Goal: Information Seeking & Learning: Learn about a topic

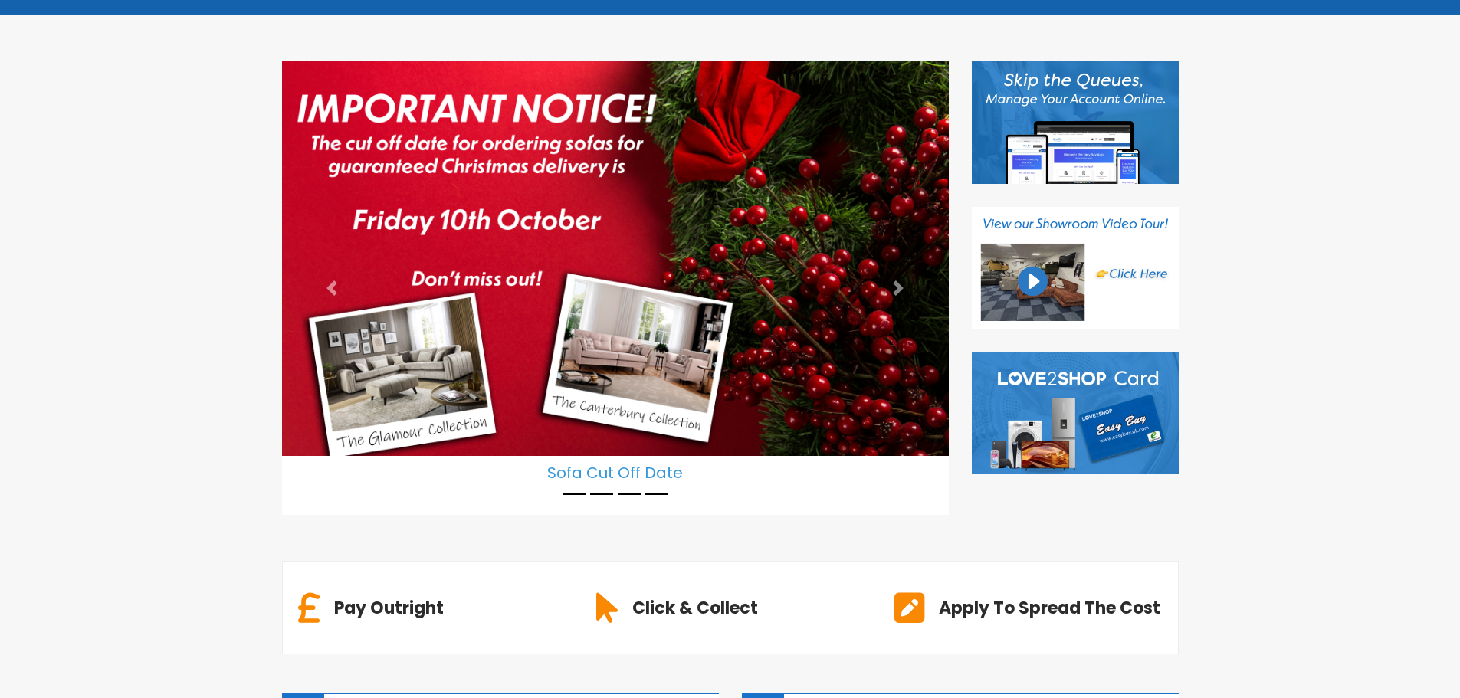
scroll to position [307, 0]
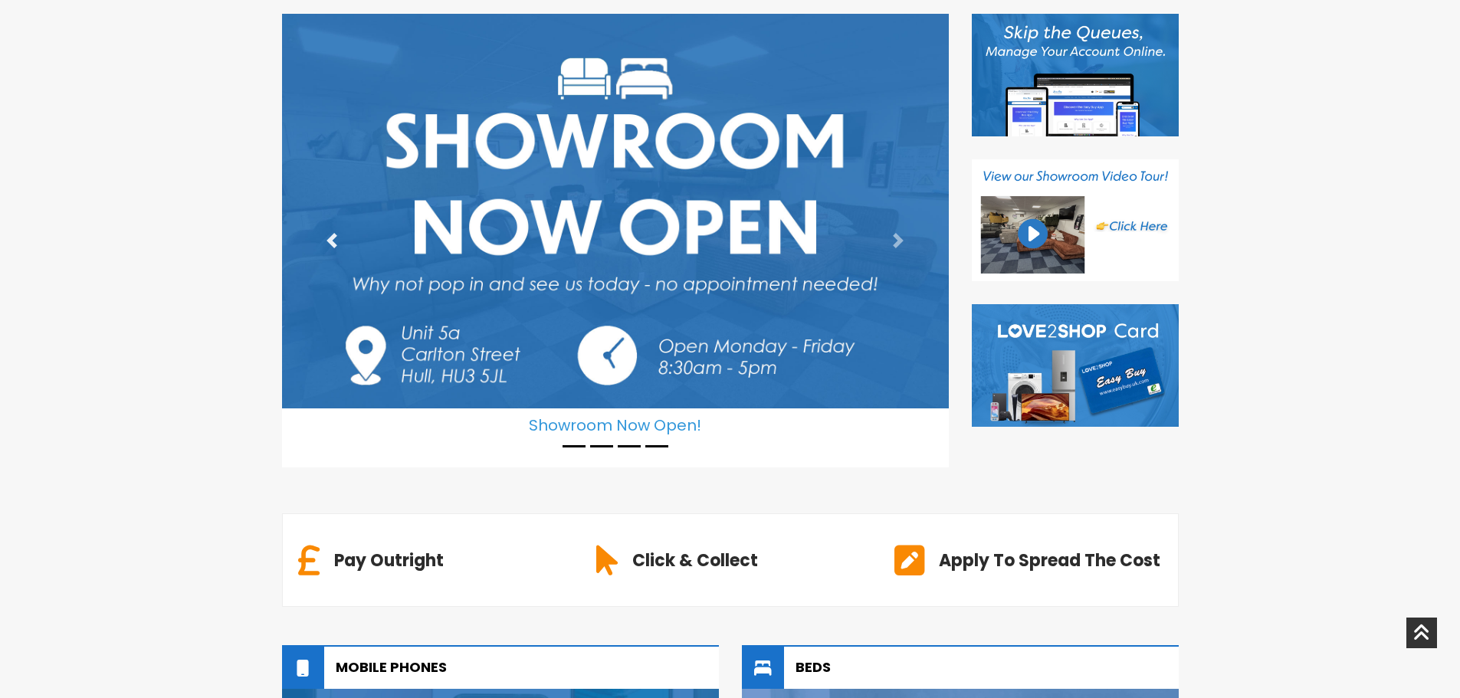
click at [336, 244] on span at bounding box center [331, 240] width 15 height 15
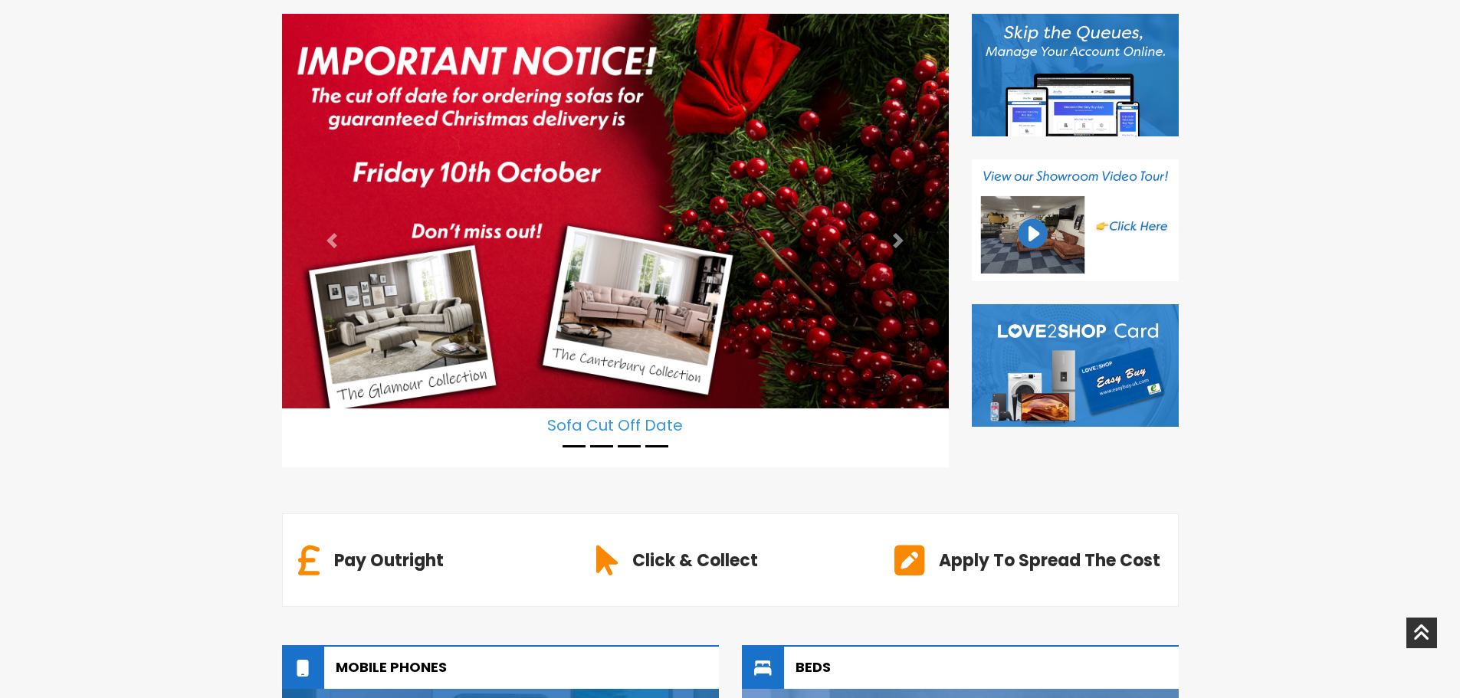
click at [493, 241] on img at bounding box center [615, 211] width 667 height 395
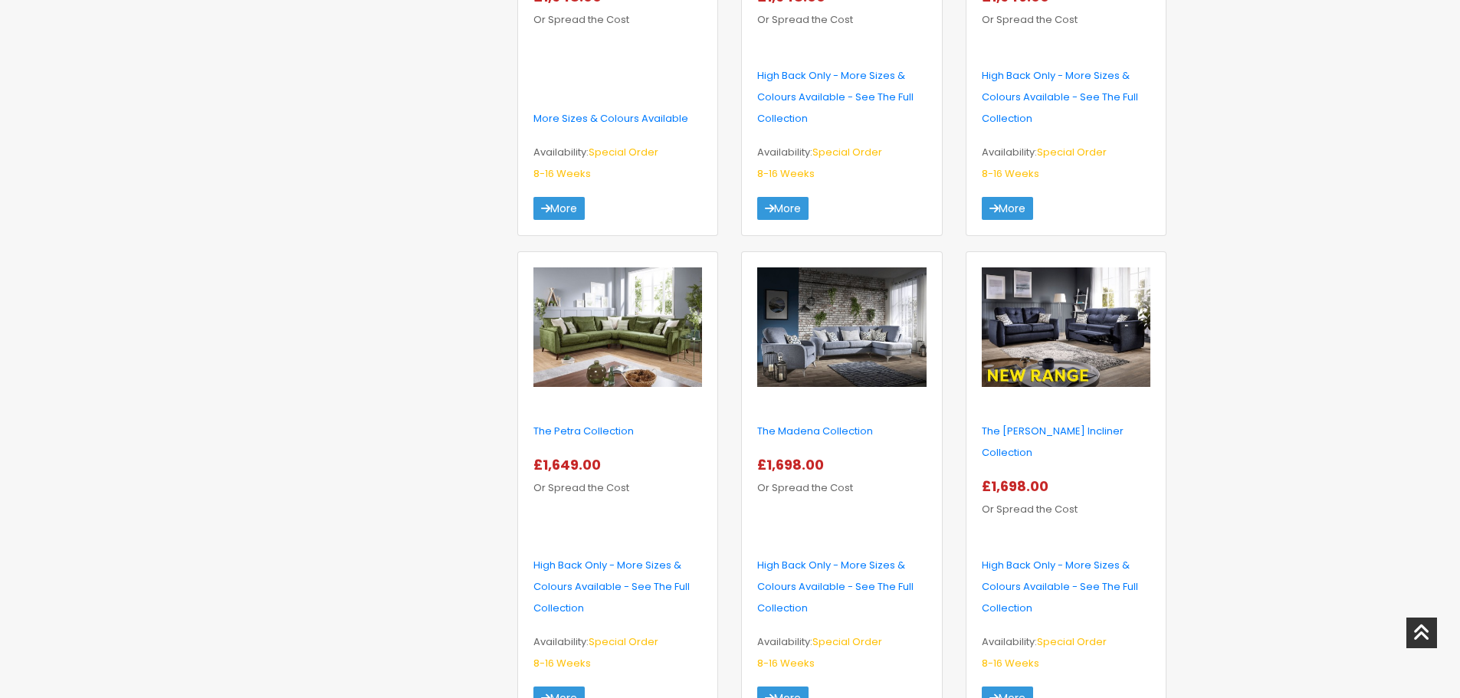
scroll to position [2529, 0]
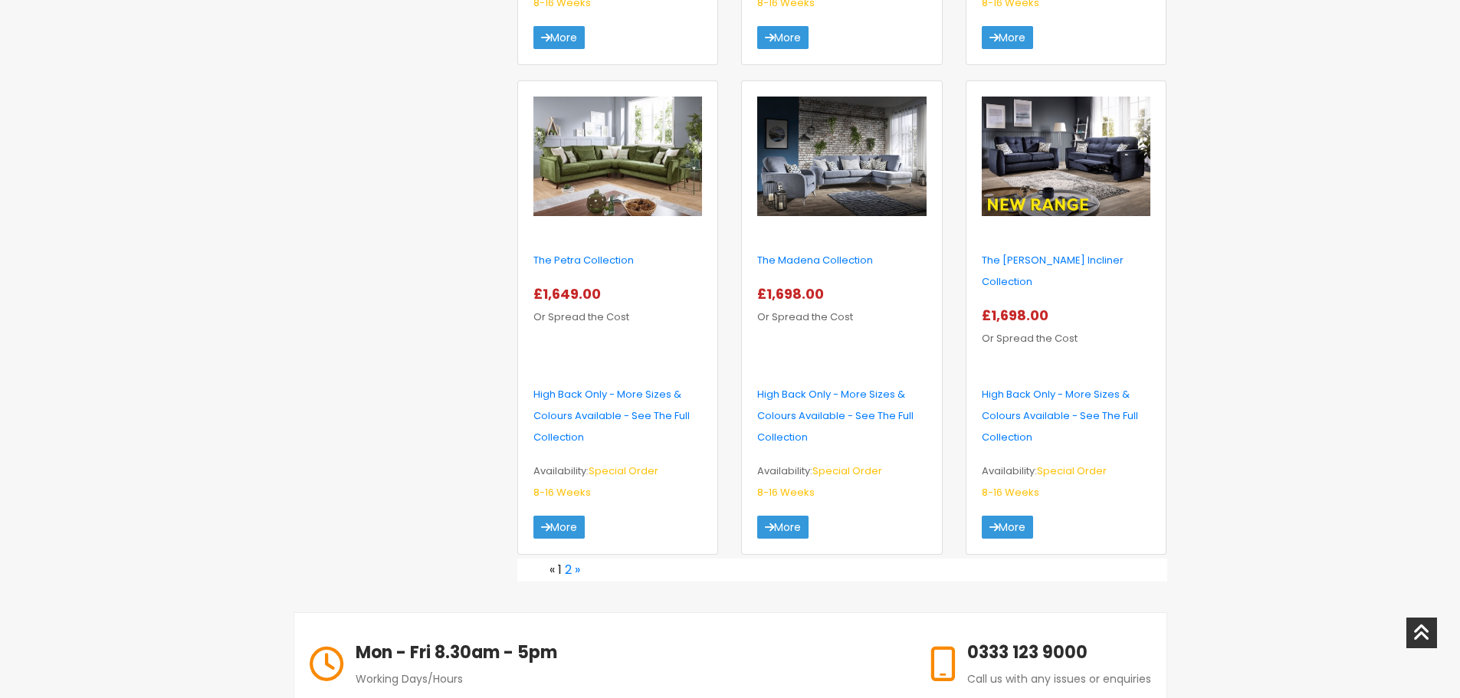
click at [1058, 205] on img at bounding box center [1066, 157] width 169 height 120
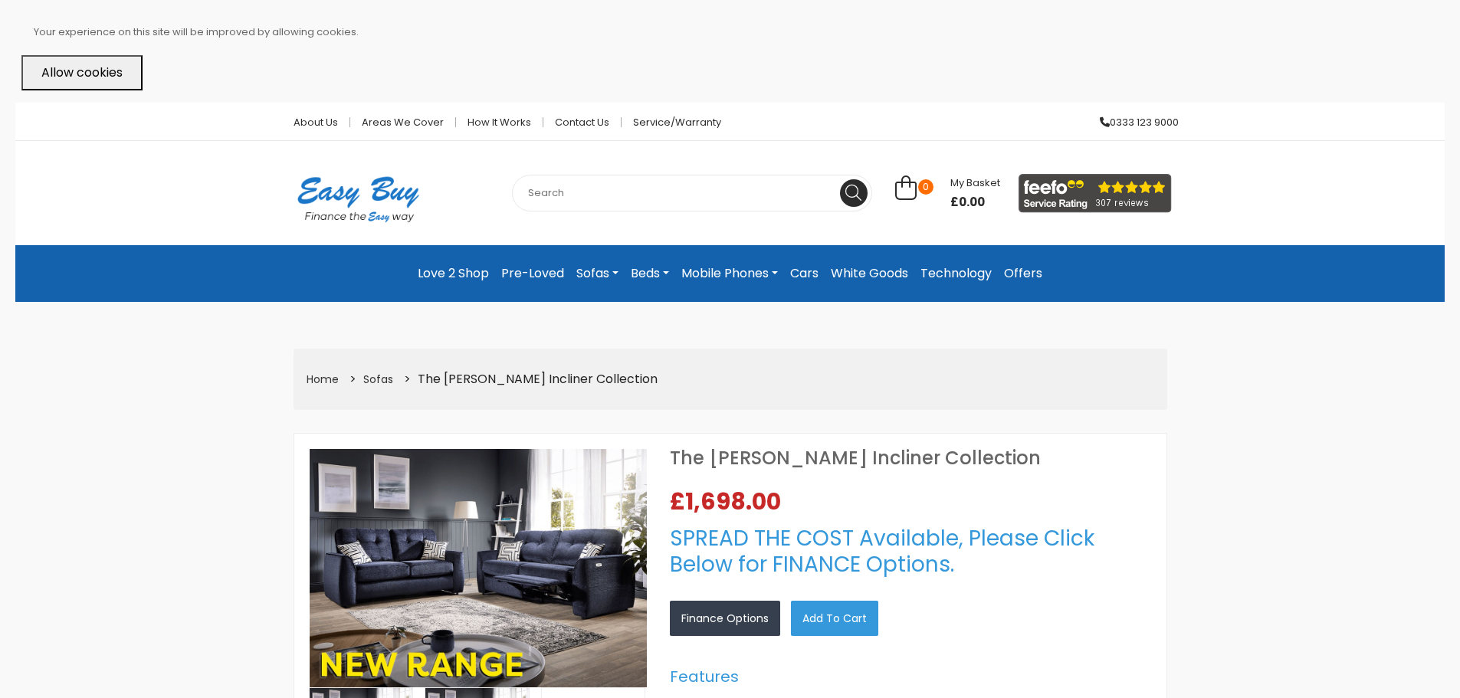
select select "104"
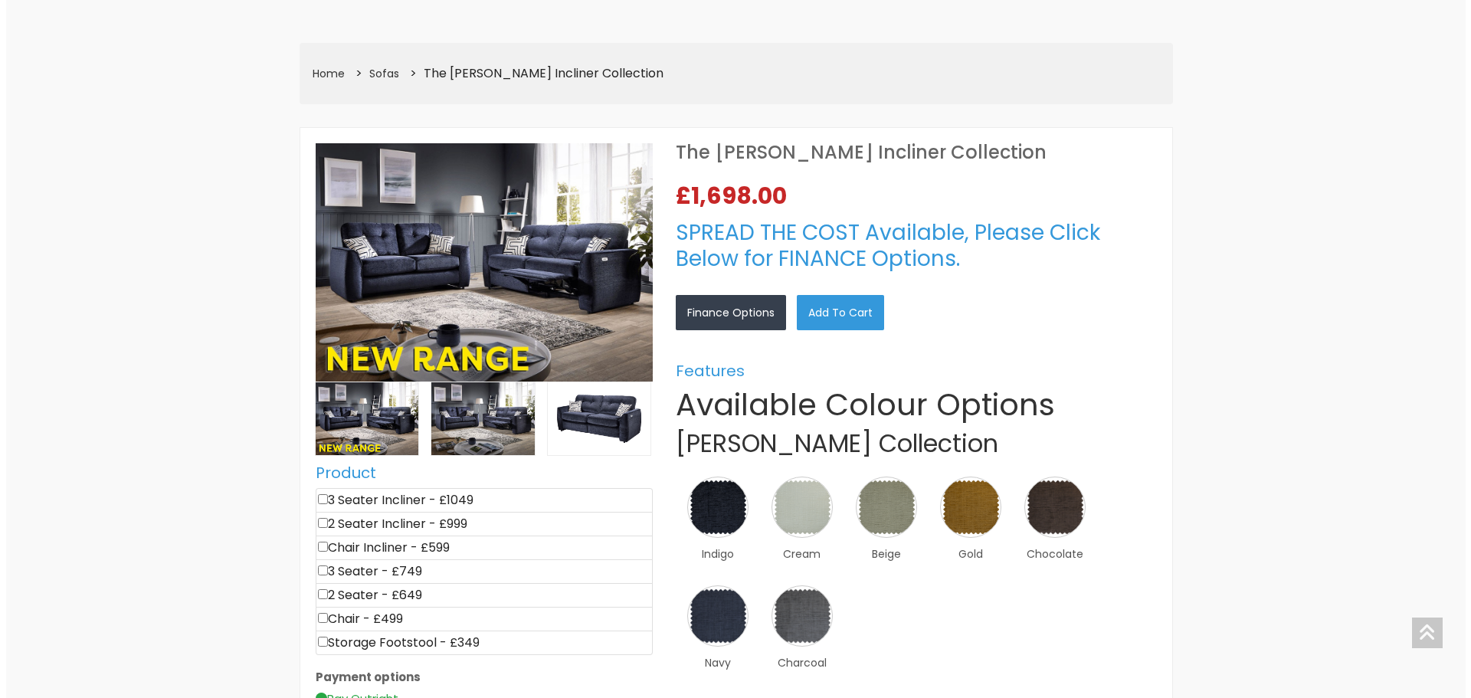
scroll to position [307, 0]
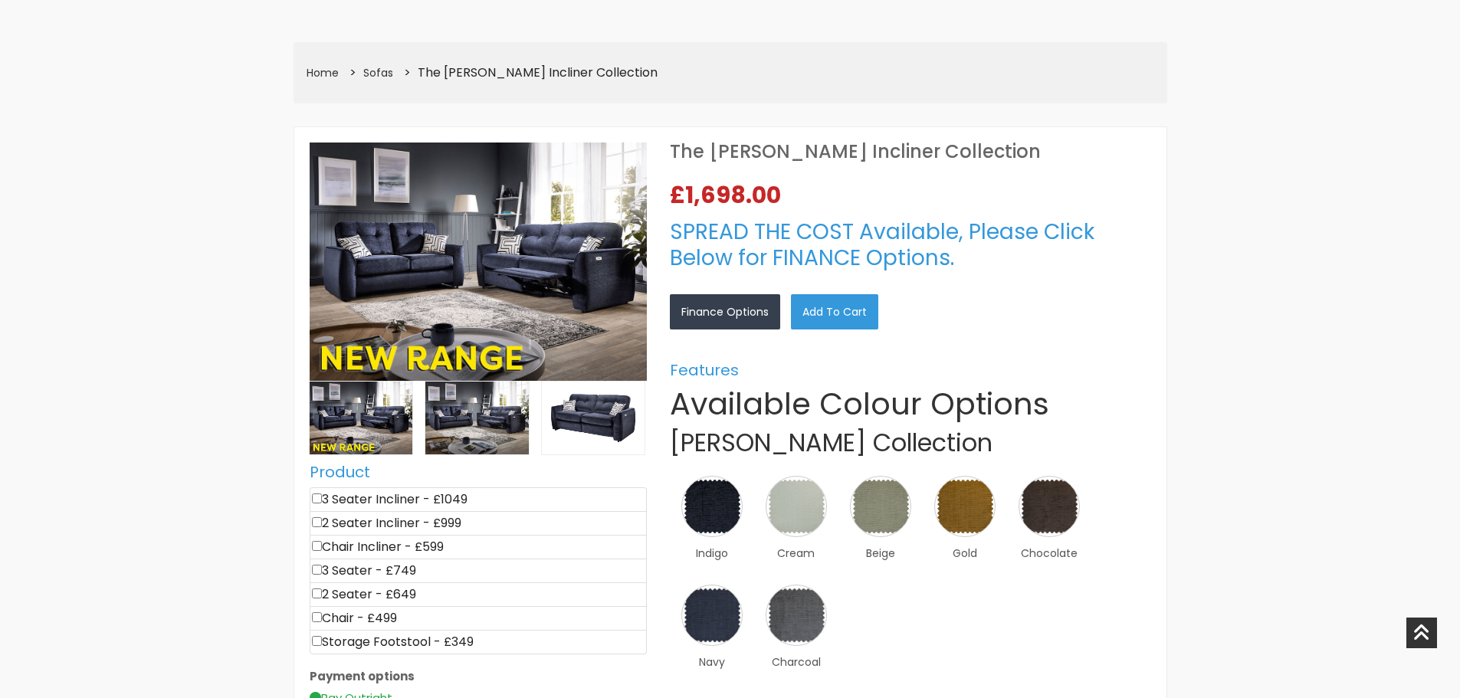
click at [570, 266] on img at bounding box center [478, 262] width 337 height 238
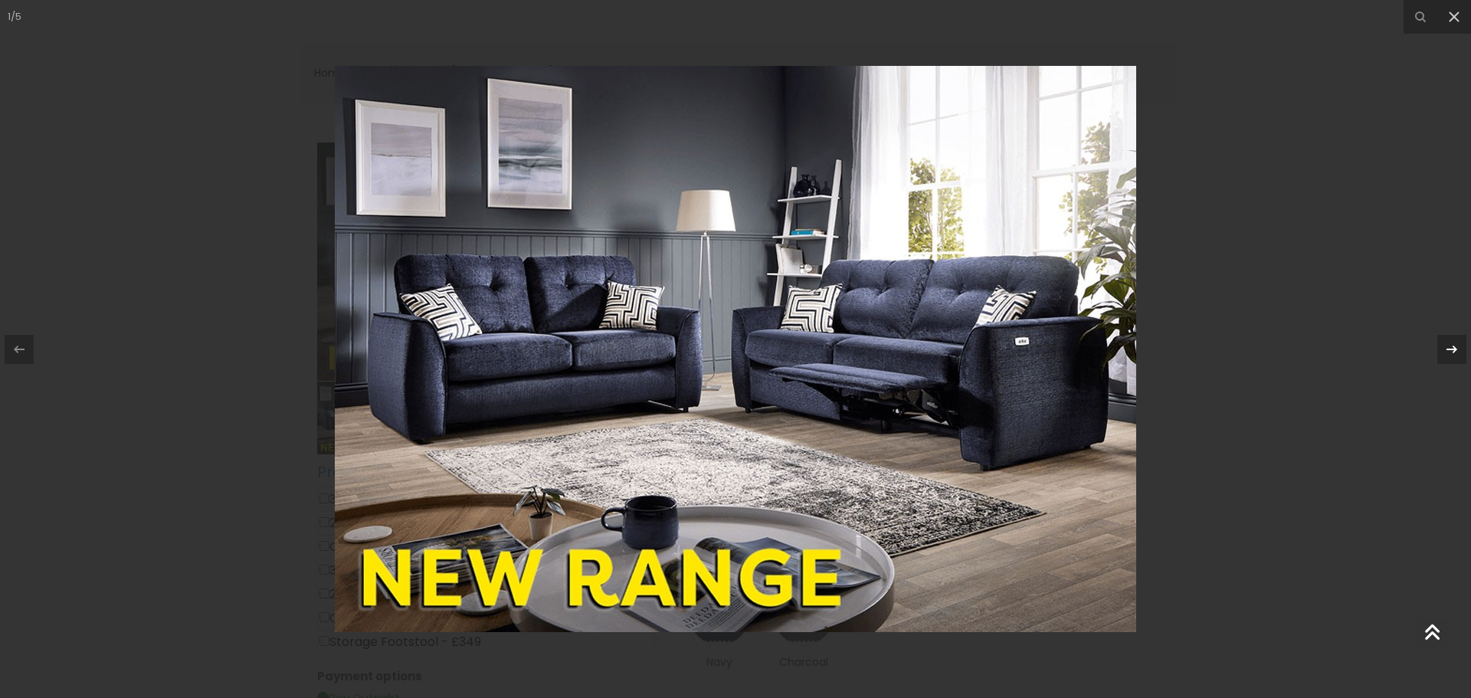
click at [1451, 341] on icon at bounding box center [1452, 349] width 18 height 18
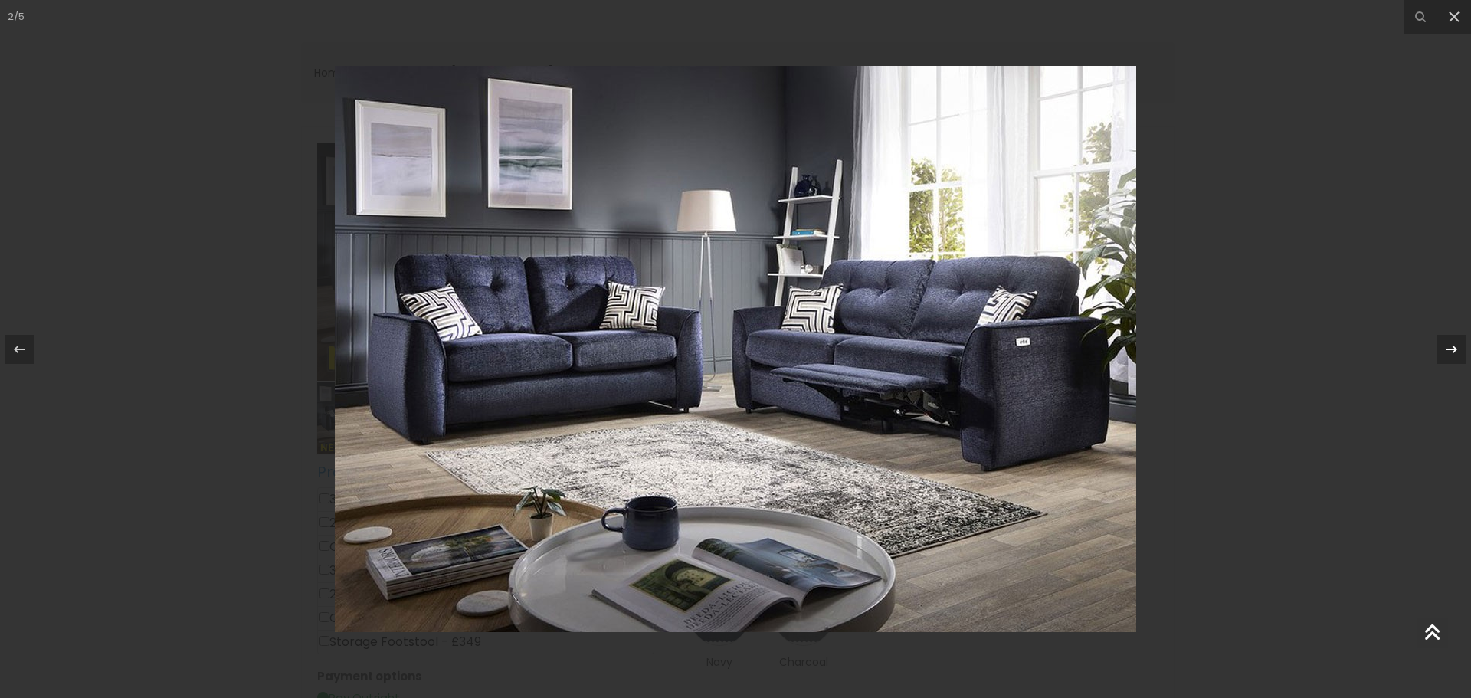
click at [1454, 349] on icon at bounding box center [1452, 349] width 11 height 8
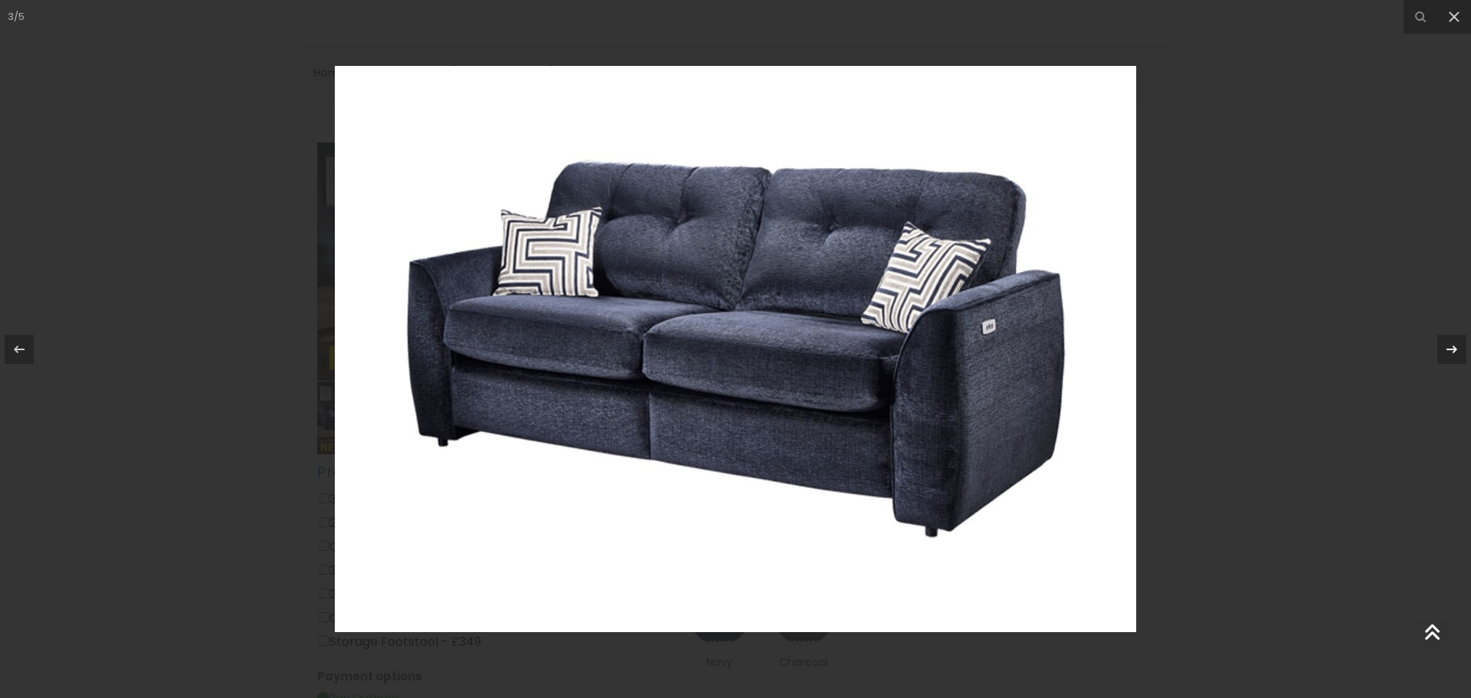
click at [1454, 349] on icon at bounding box center [1452, 349] width 11 height 8
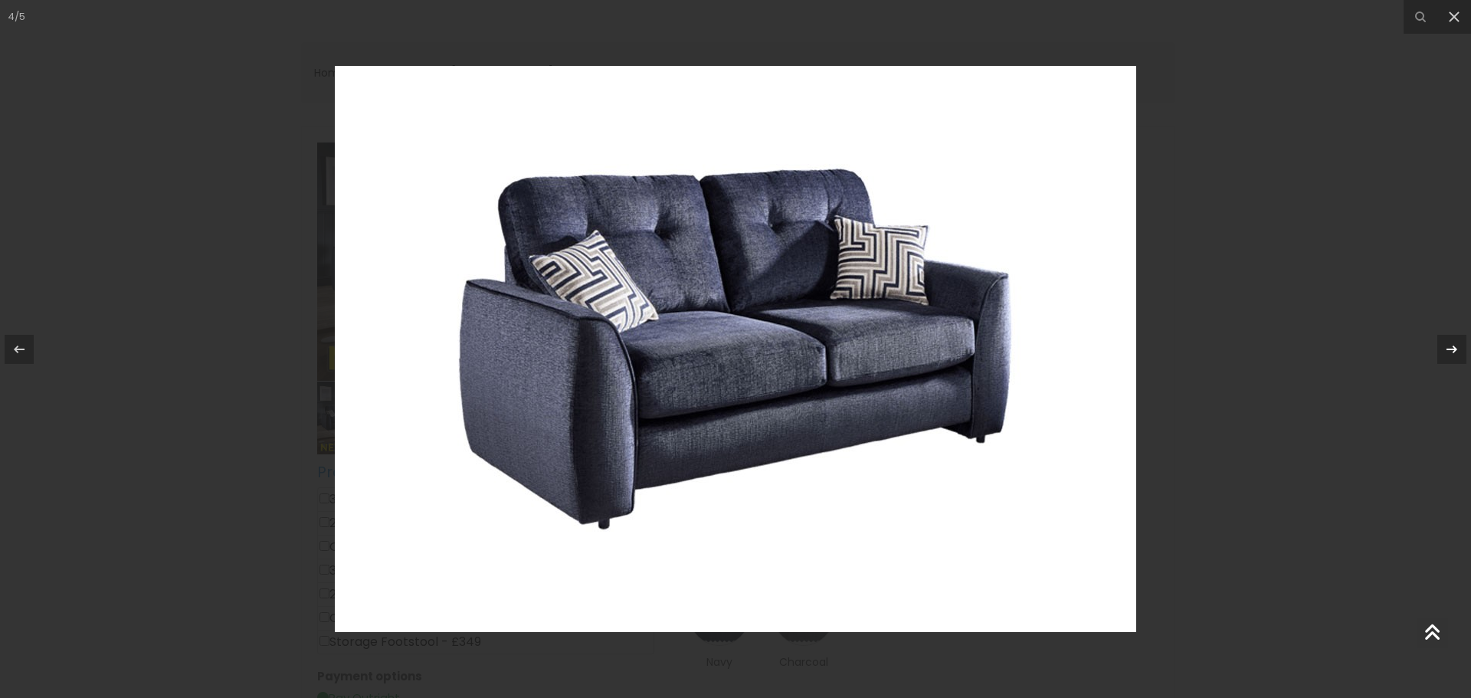
click at [1454, 349] on icon at bounding box center [1452, 349] width 11 height 8
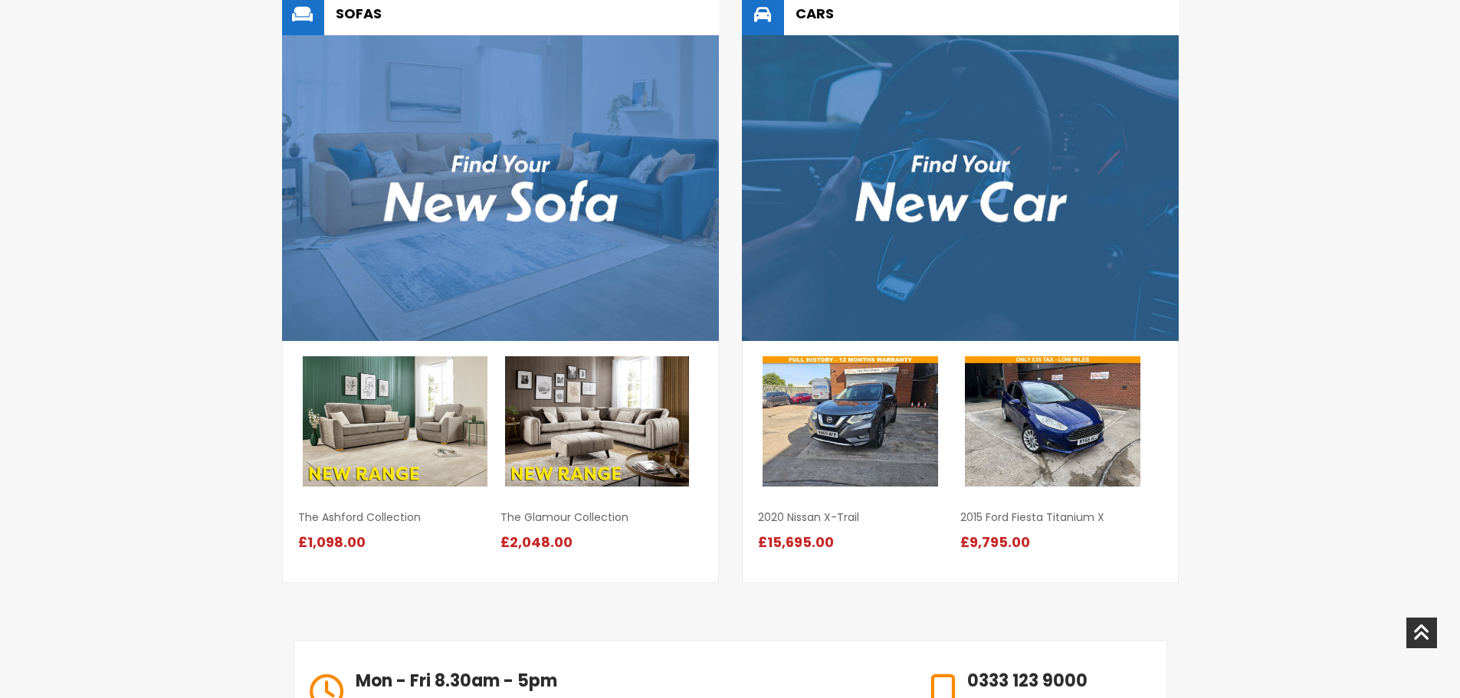
scroll to position [1622, 0]
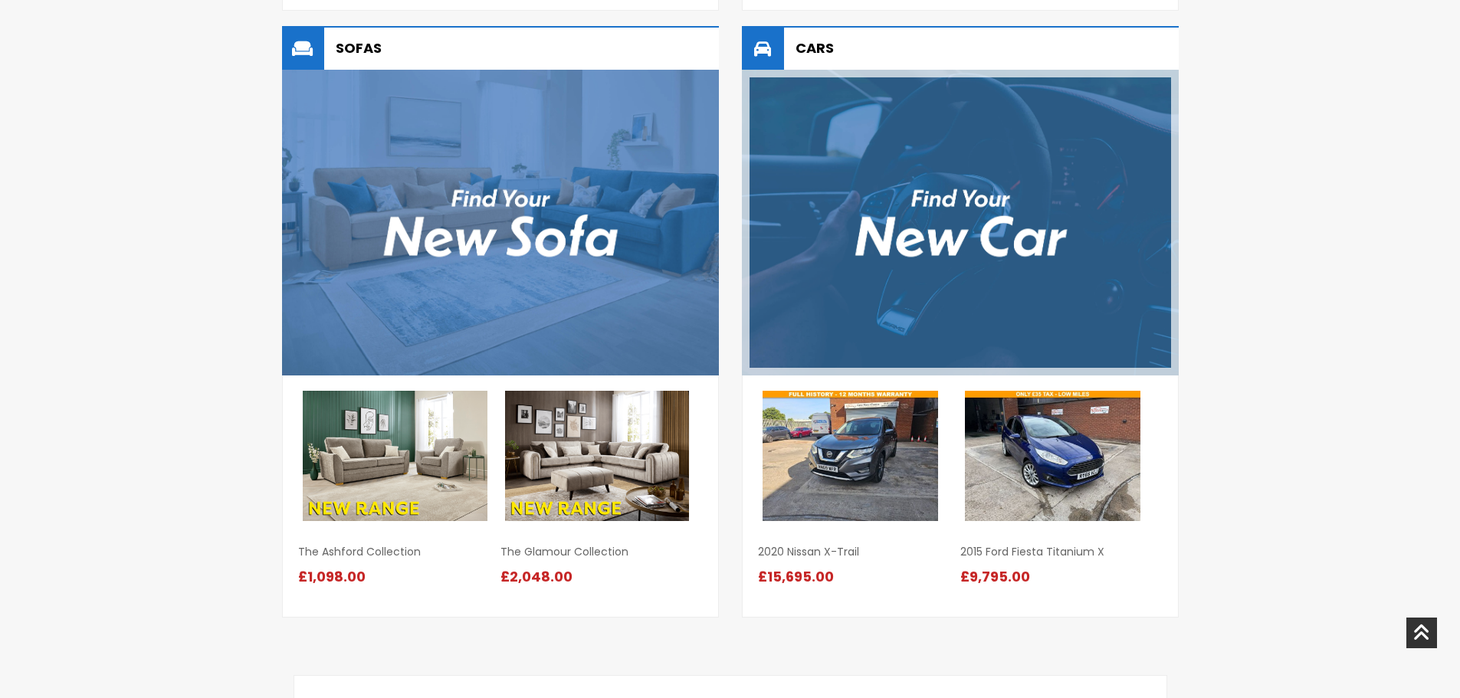
click at [960, 270] on img at bounding box center [960, 223] width 437 height 306
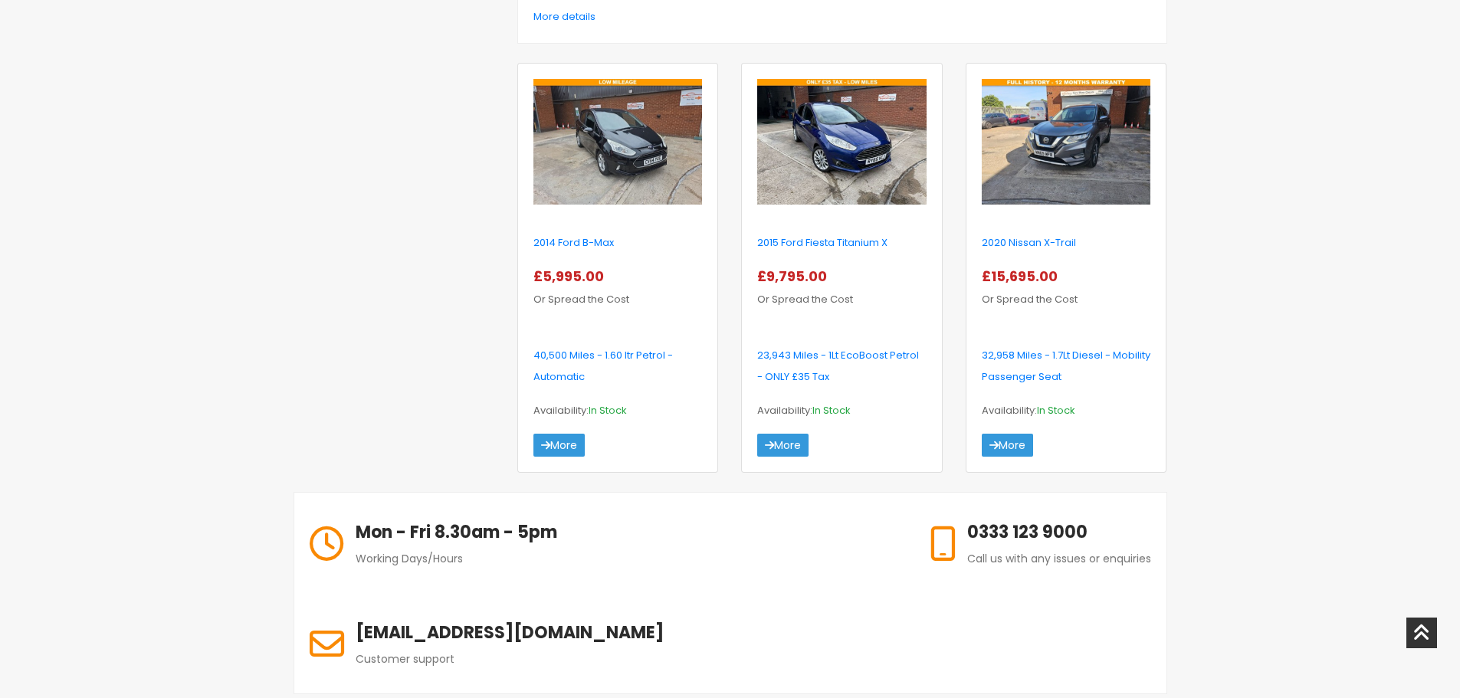
scroll to position [613, 0]
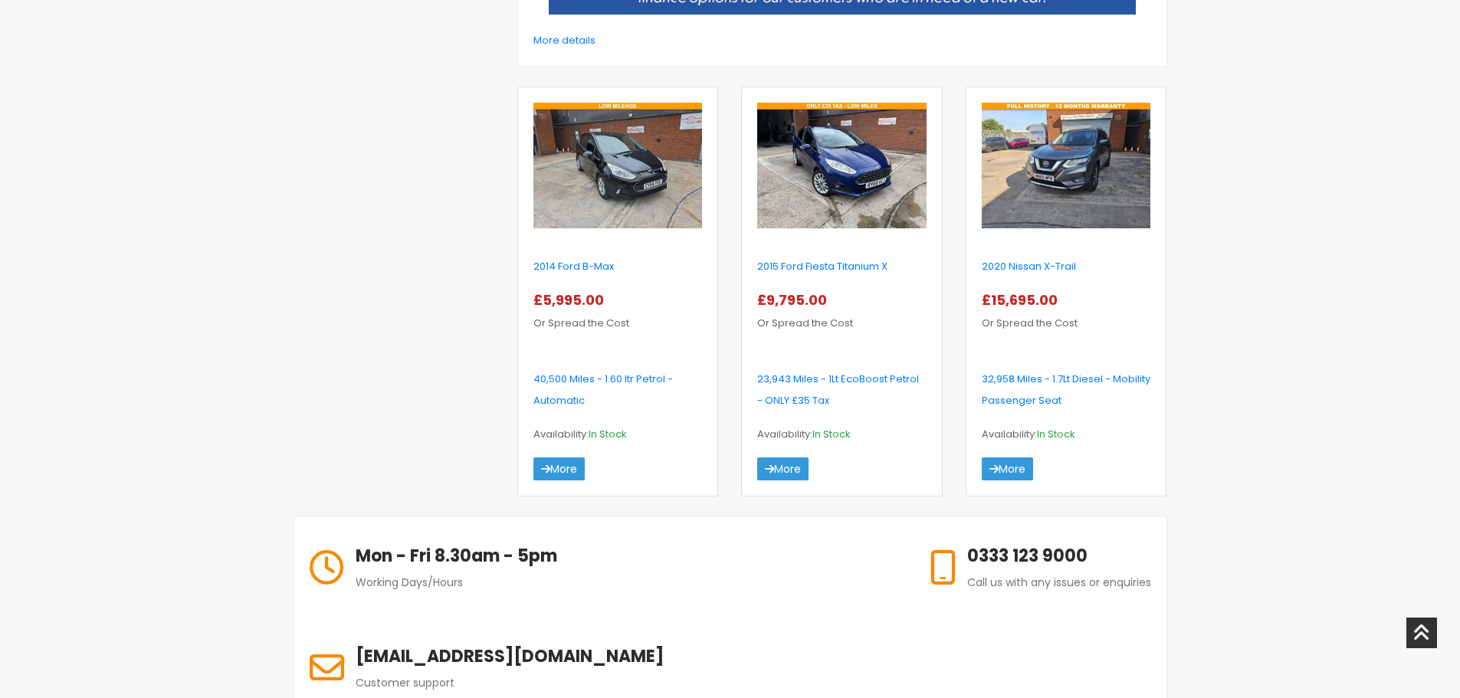
click at [1015, 197] on img at bounding box center [1066, 166] width 169 height 126
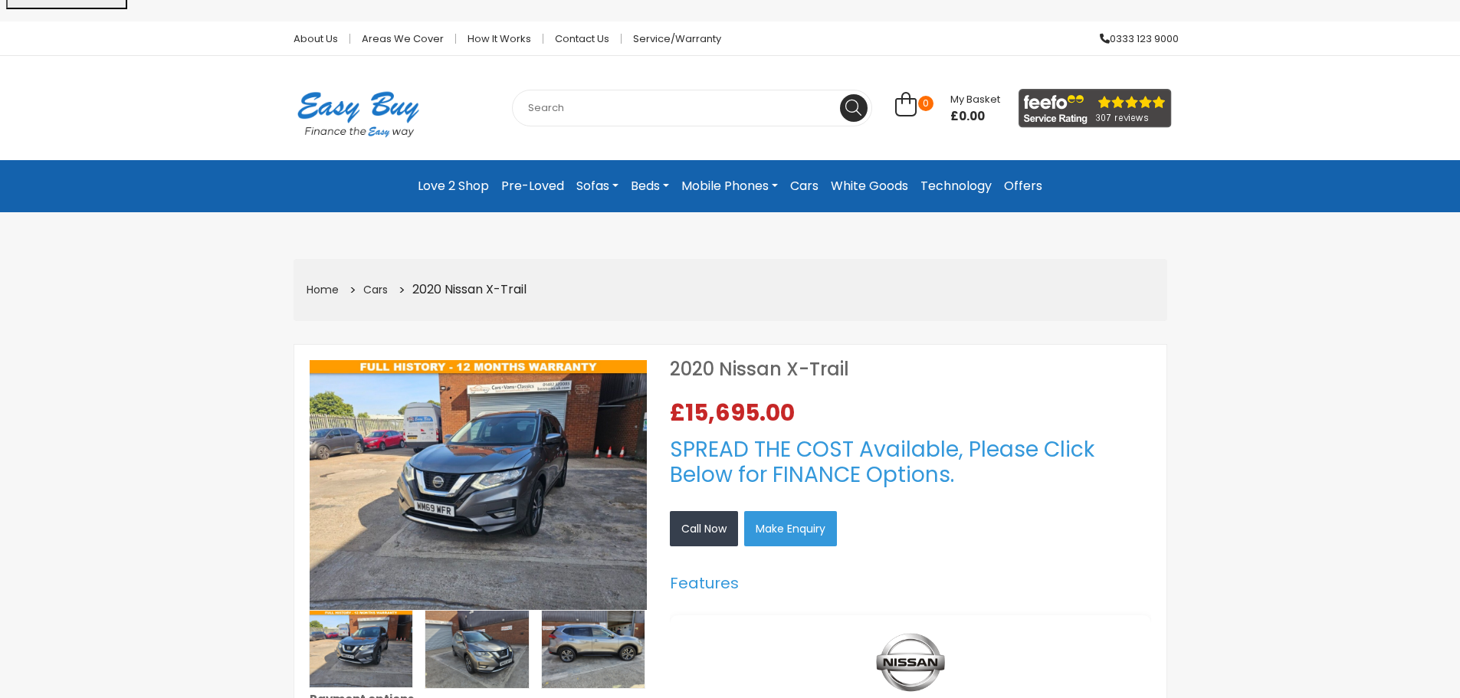
scroll to position [230, 0]
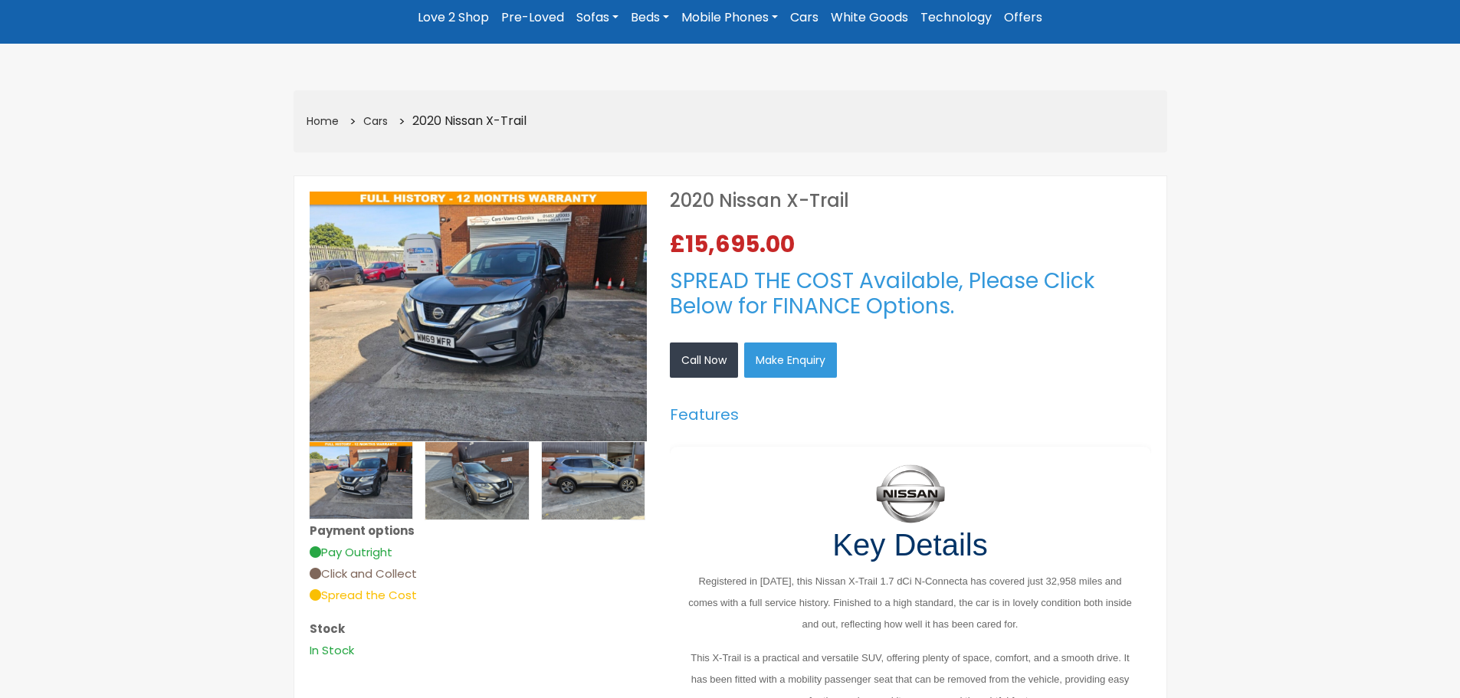
click at [405, 300] on img at bounding box center [478, 317] width 337 height 251
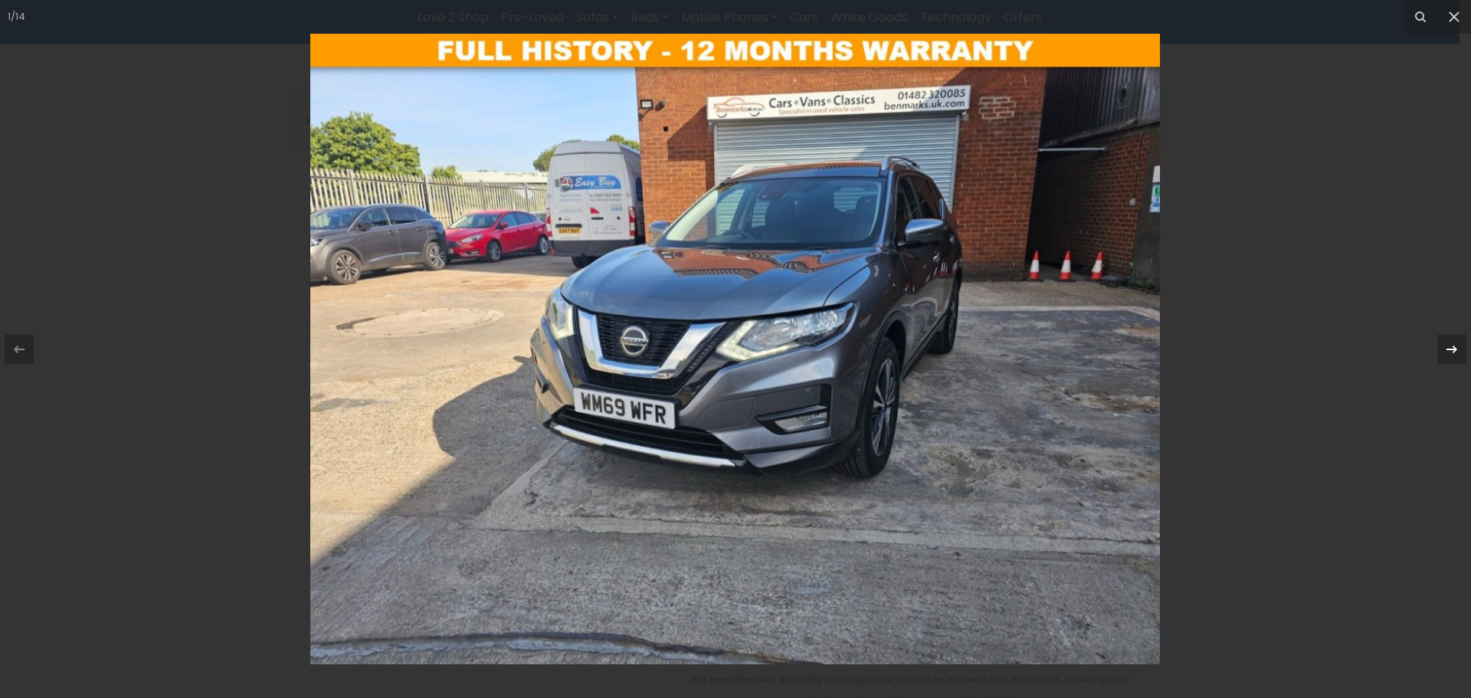
click at [1453, 346] on icon at bounding box center [1452, 349] width 18 height 18
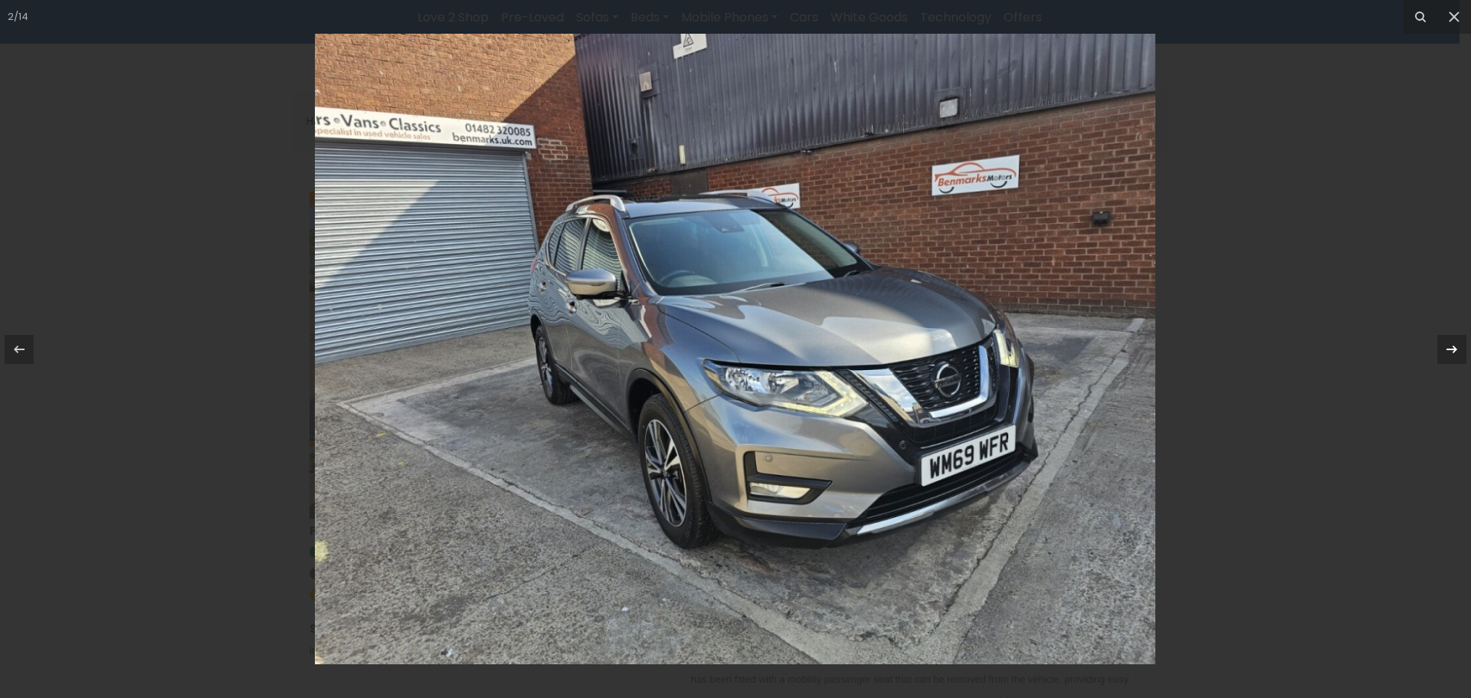
click at [1453, 346] on icon at bounding box center [1452, 349] width 18 height 18
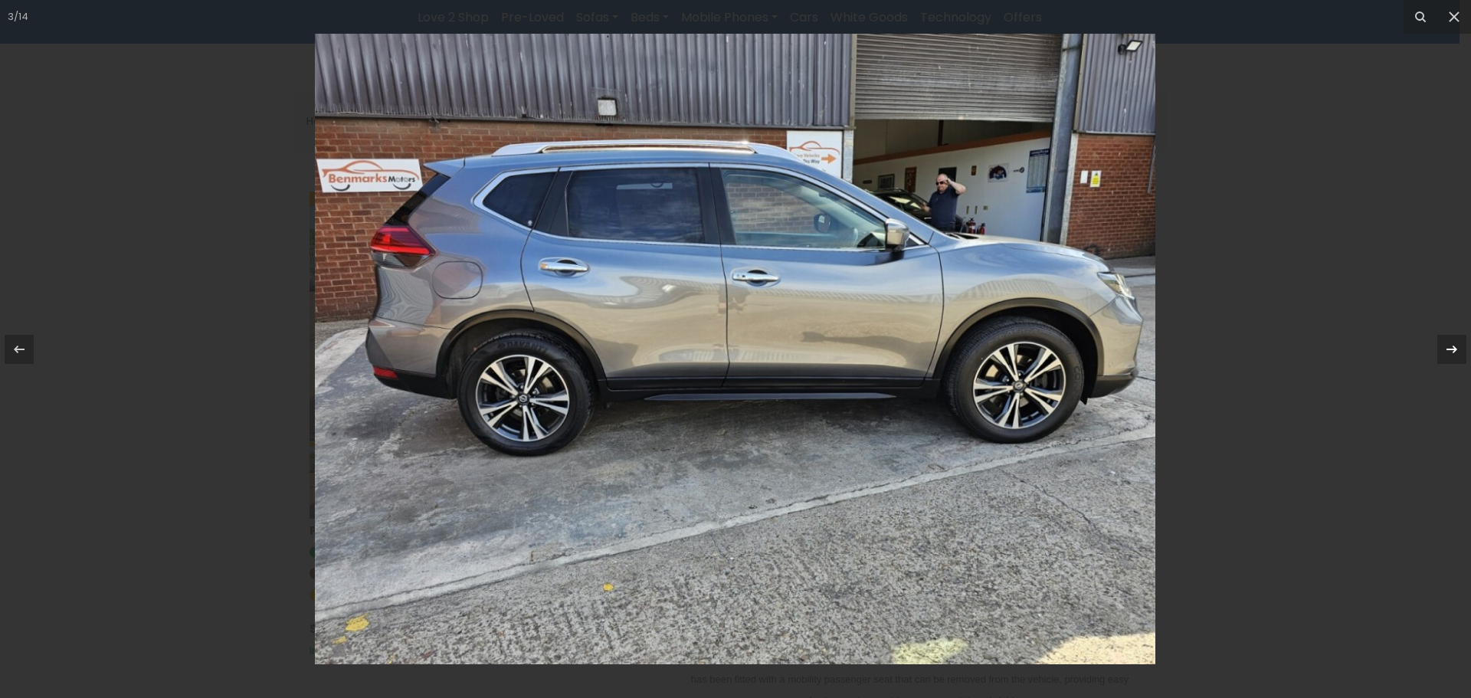
click at [1453, 346] on icon at bounding box center [1452, 349] width 18 height 18
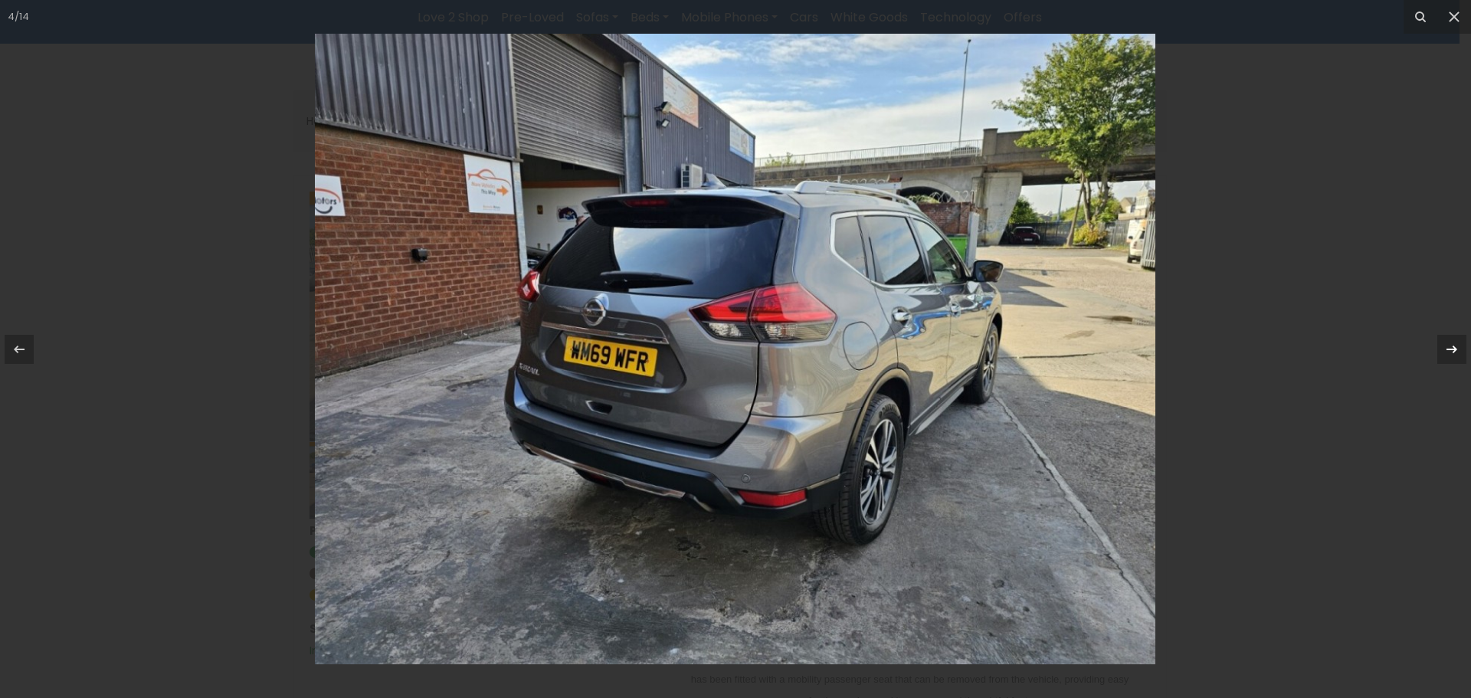
click at [1453, 346] on icon at bounding box center [1452, 349] width 18 height 18
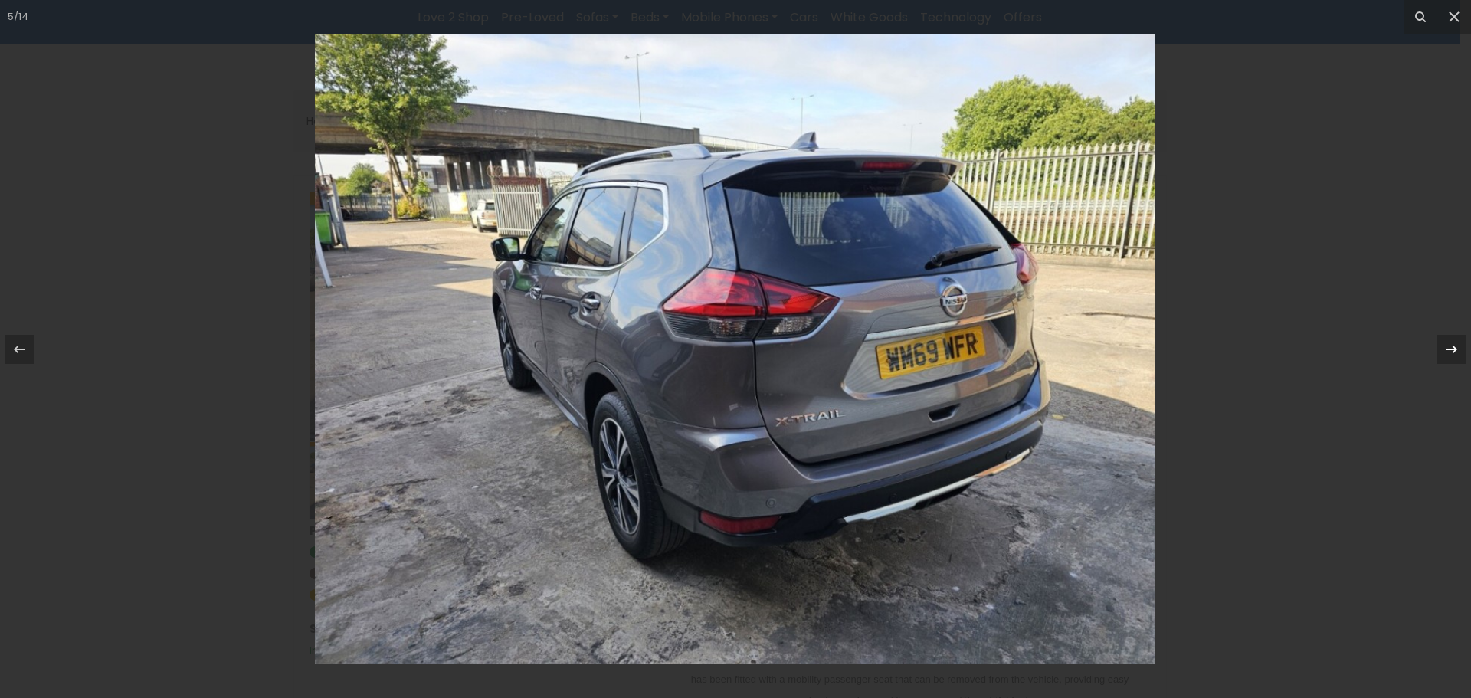
click at [1453, 346] on icon at bounding box center [1452, 349] width 18 height 18
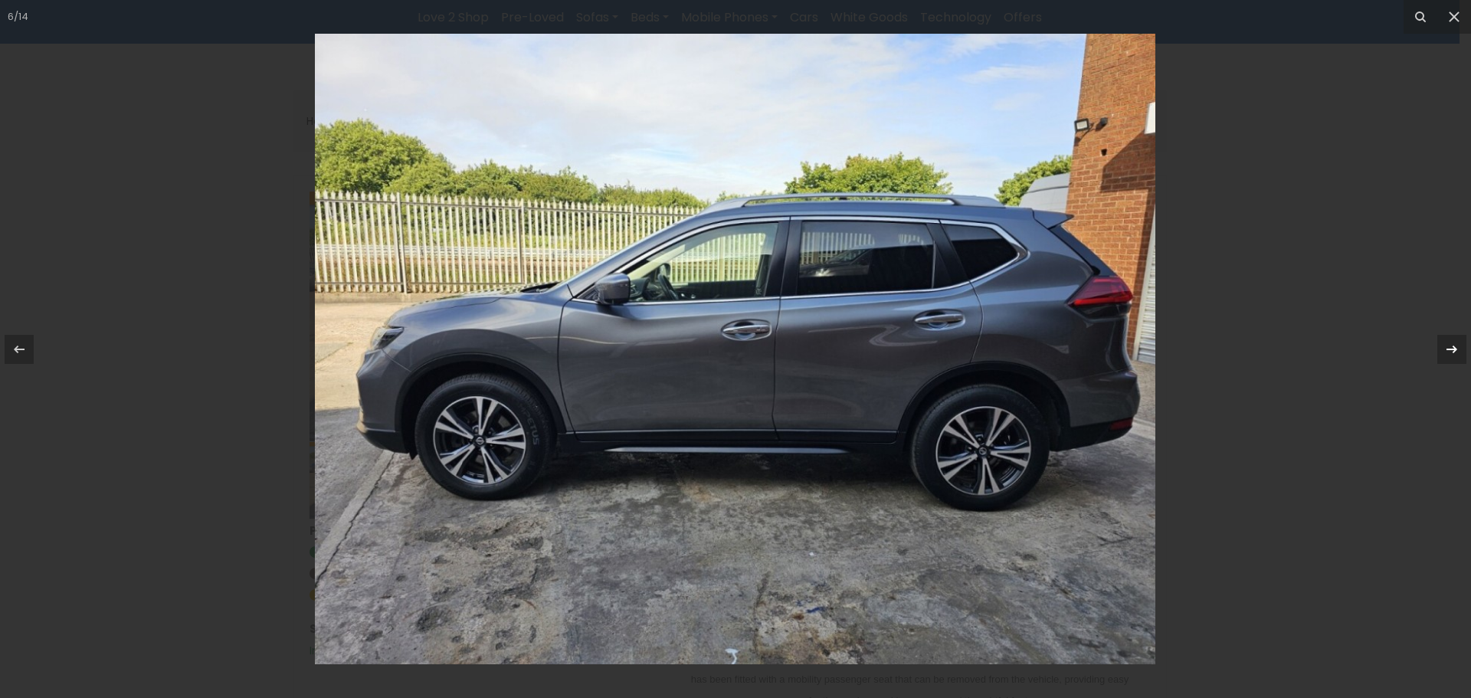
click at [1453, 346] on icon at bounding box center [1452, 349] width 18 height 18
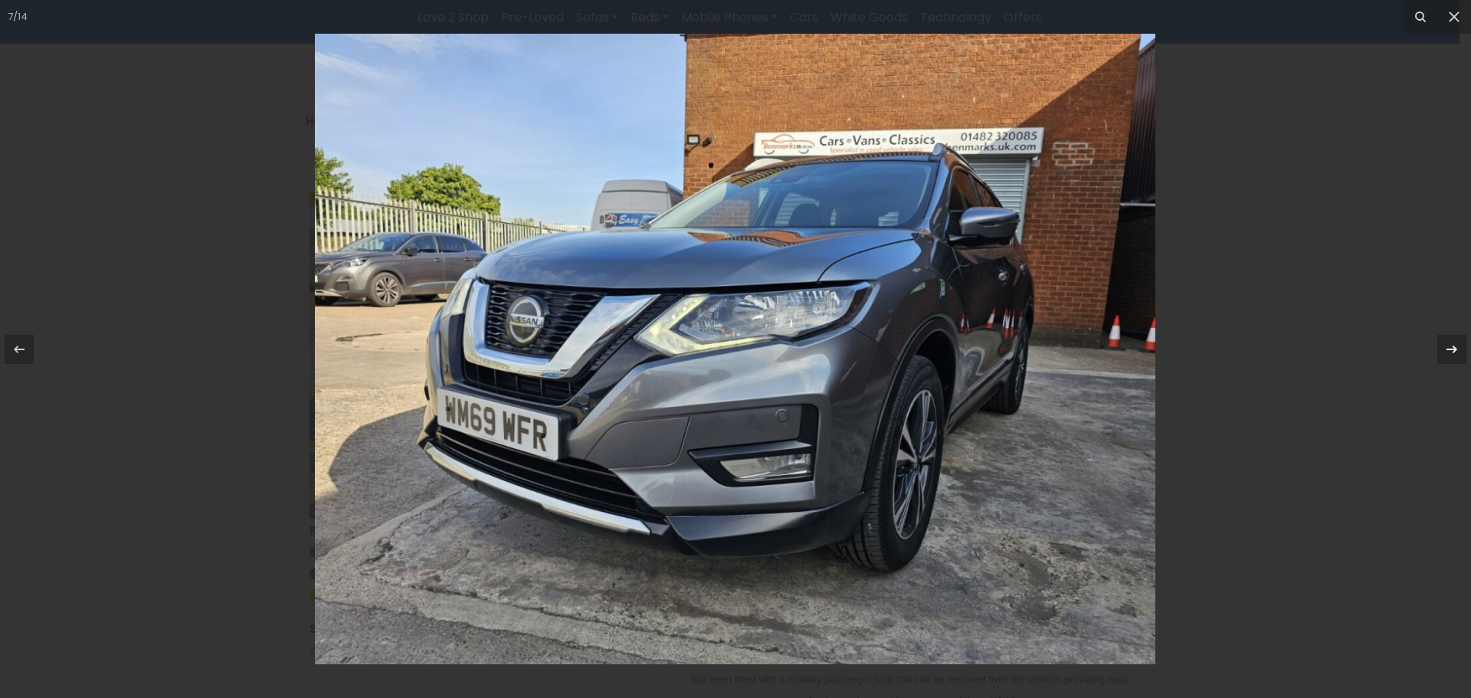
click at [1453, 346] on icon at bounding box center [1452, 349] width 18 height 18
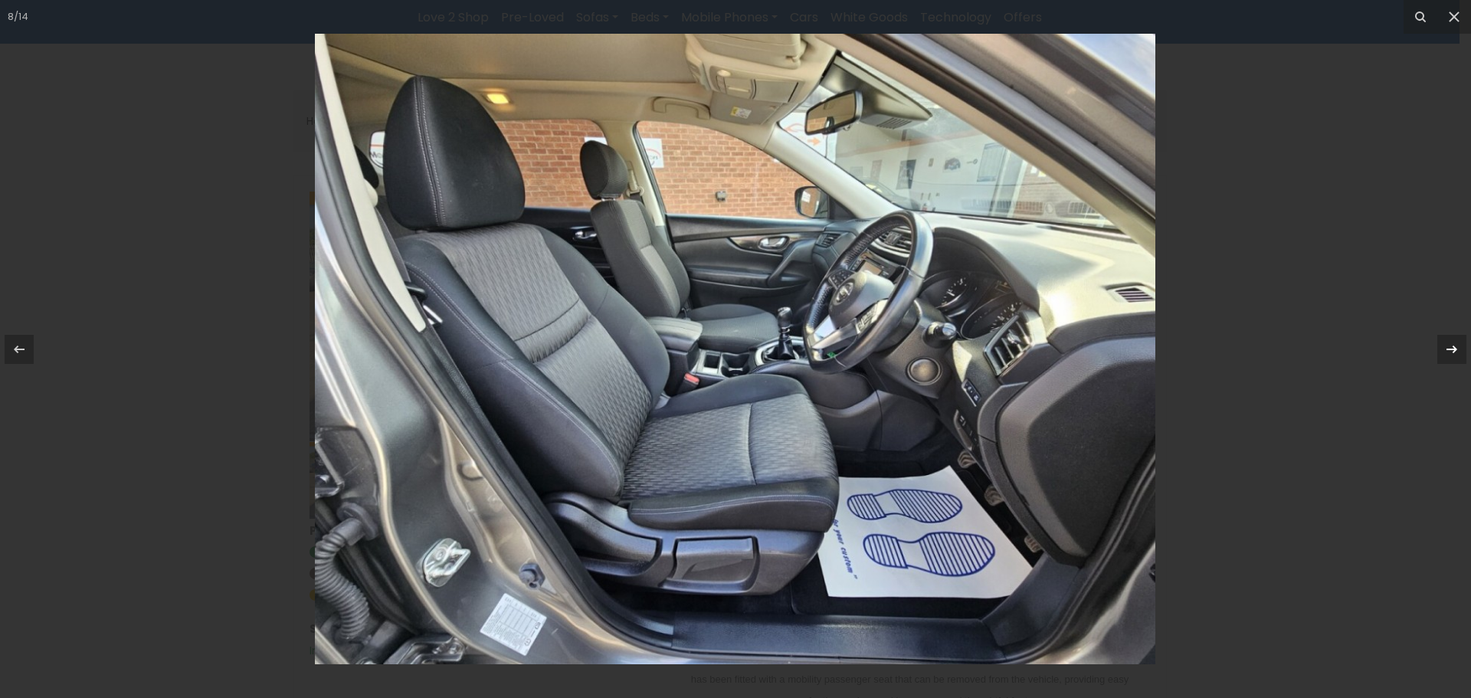
click at [1453, 346] on icon at bounding box center [1452, 349] width 18 height 18
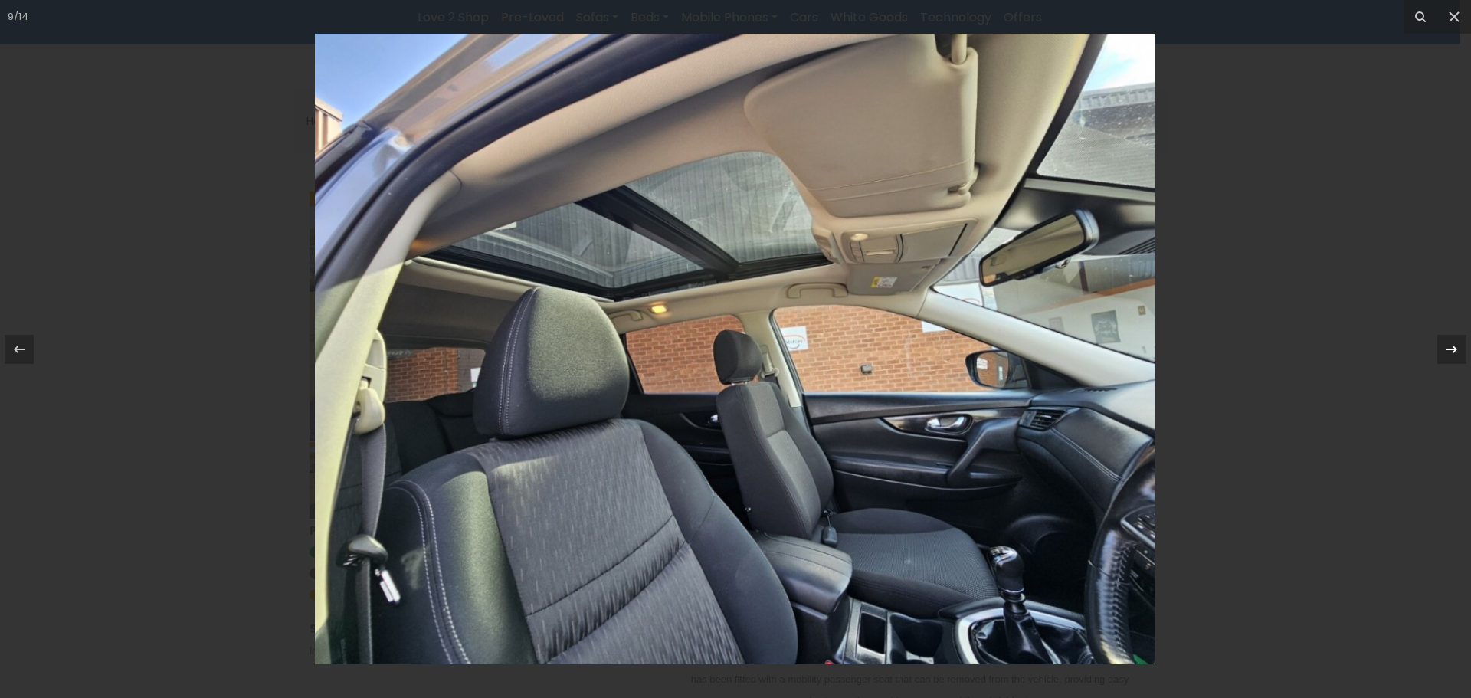
click at [1453, 346] on icon at bounding box center [1452, 349] width 18 height 18
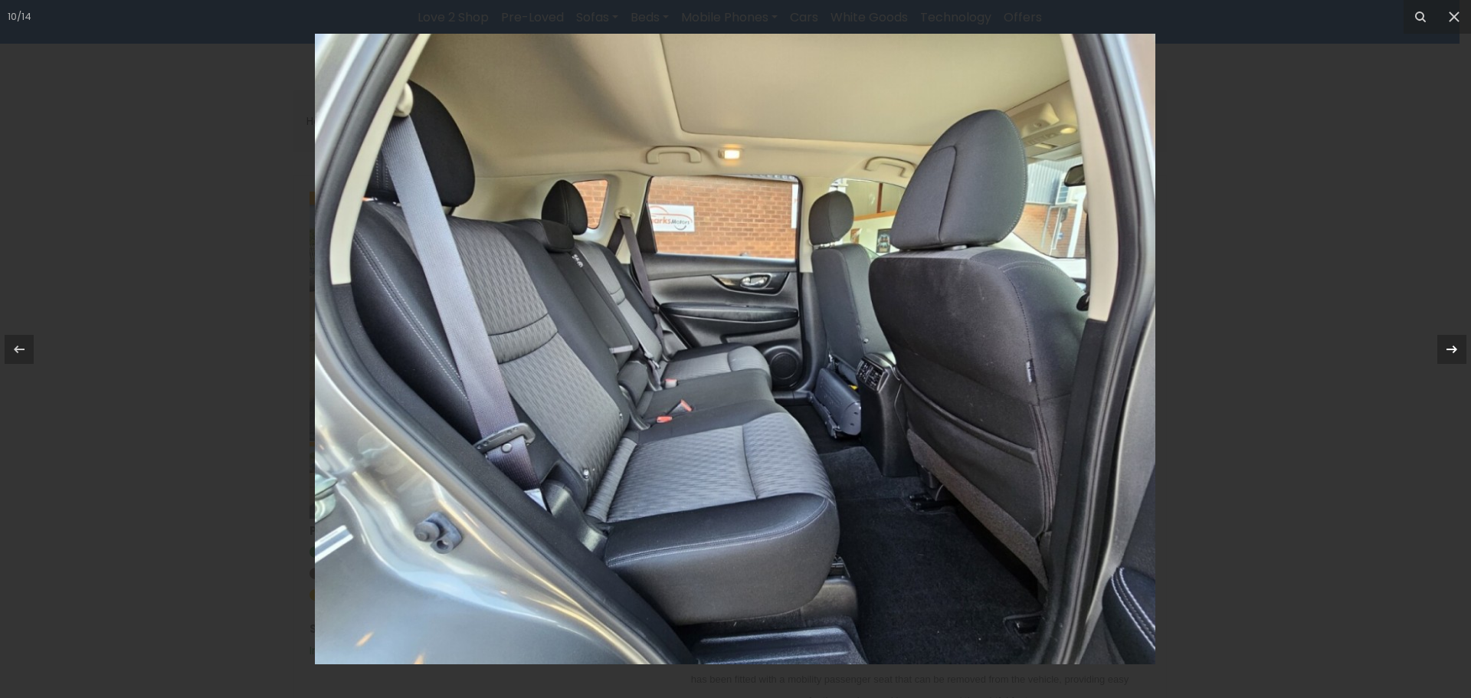
click at [1453, 346] on icon at bounding box center [1452, 349] width 18 height 18
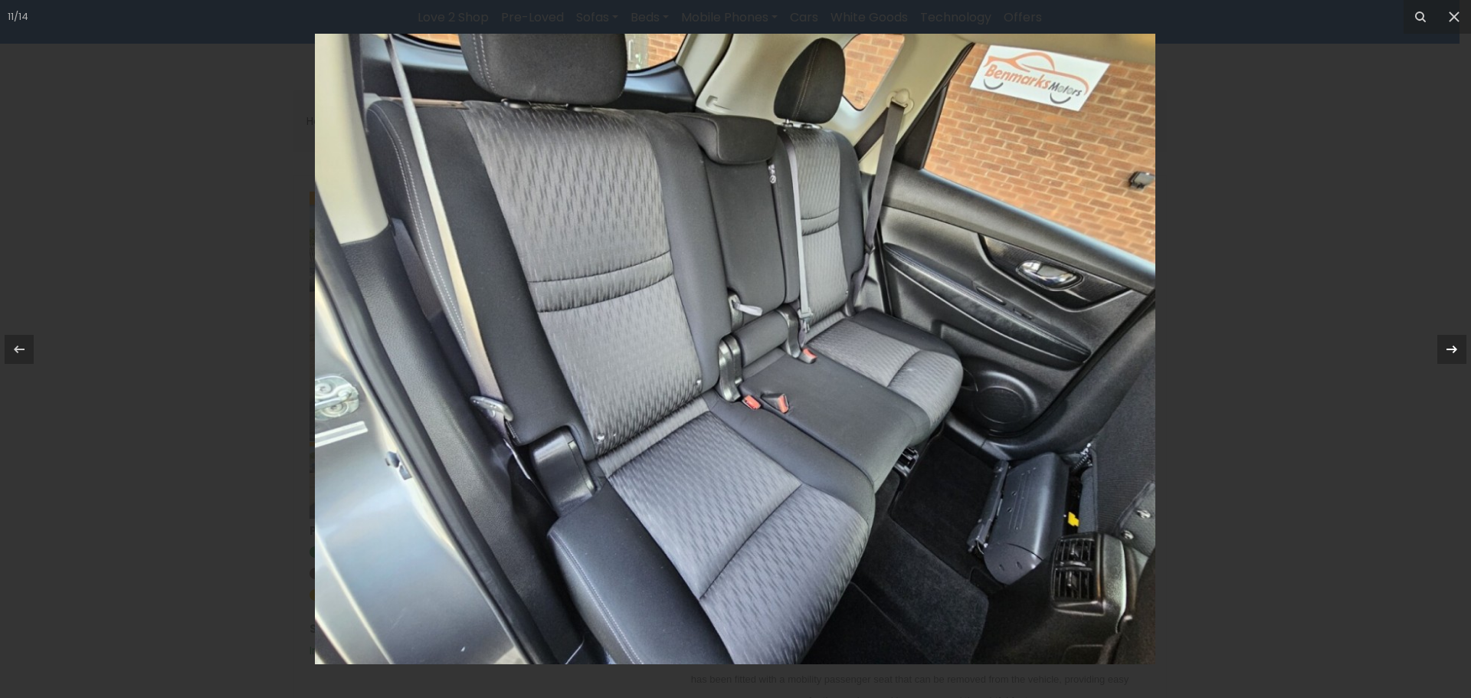
click at [1453, 346] on icon at bounding box center [1452, 349] width 18 height 18
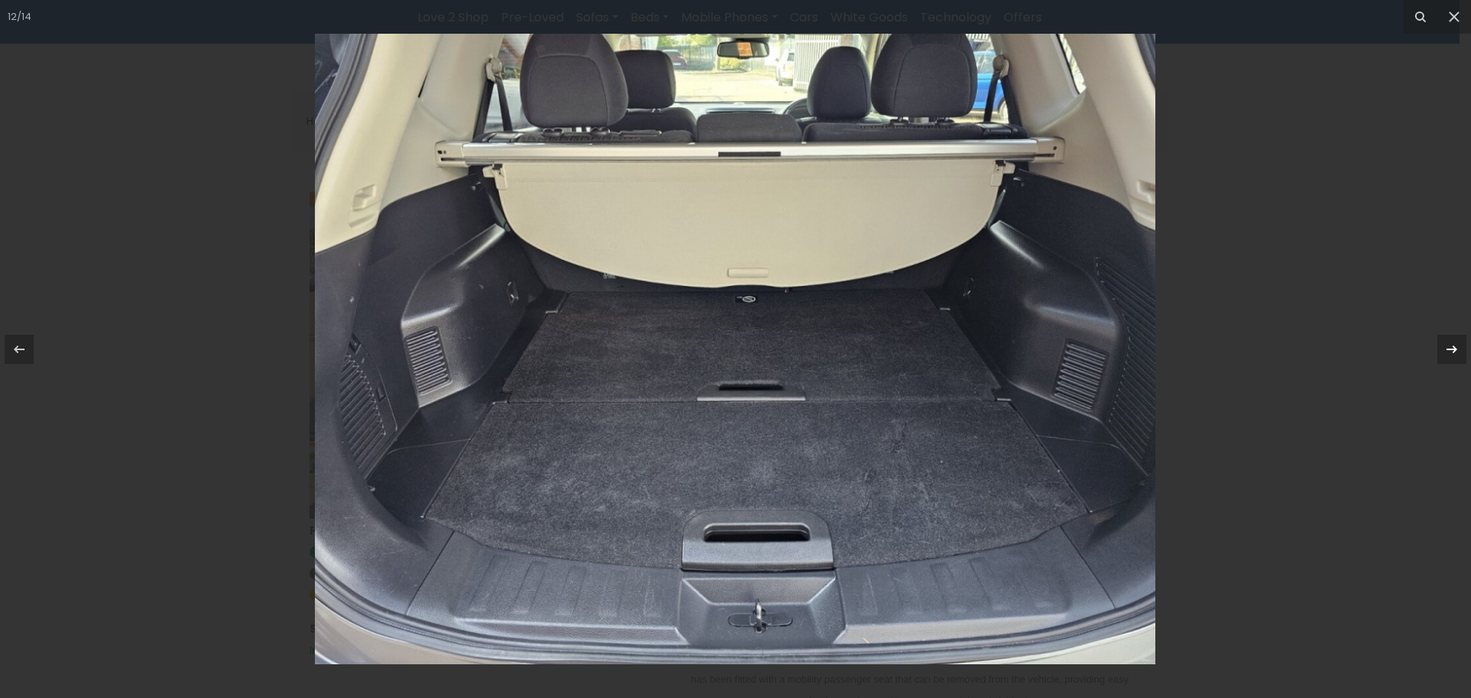
click at [1453, 346] on icon at bounding box center [1452, 349] width 18 height 18
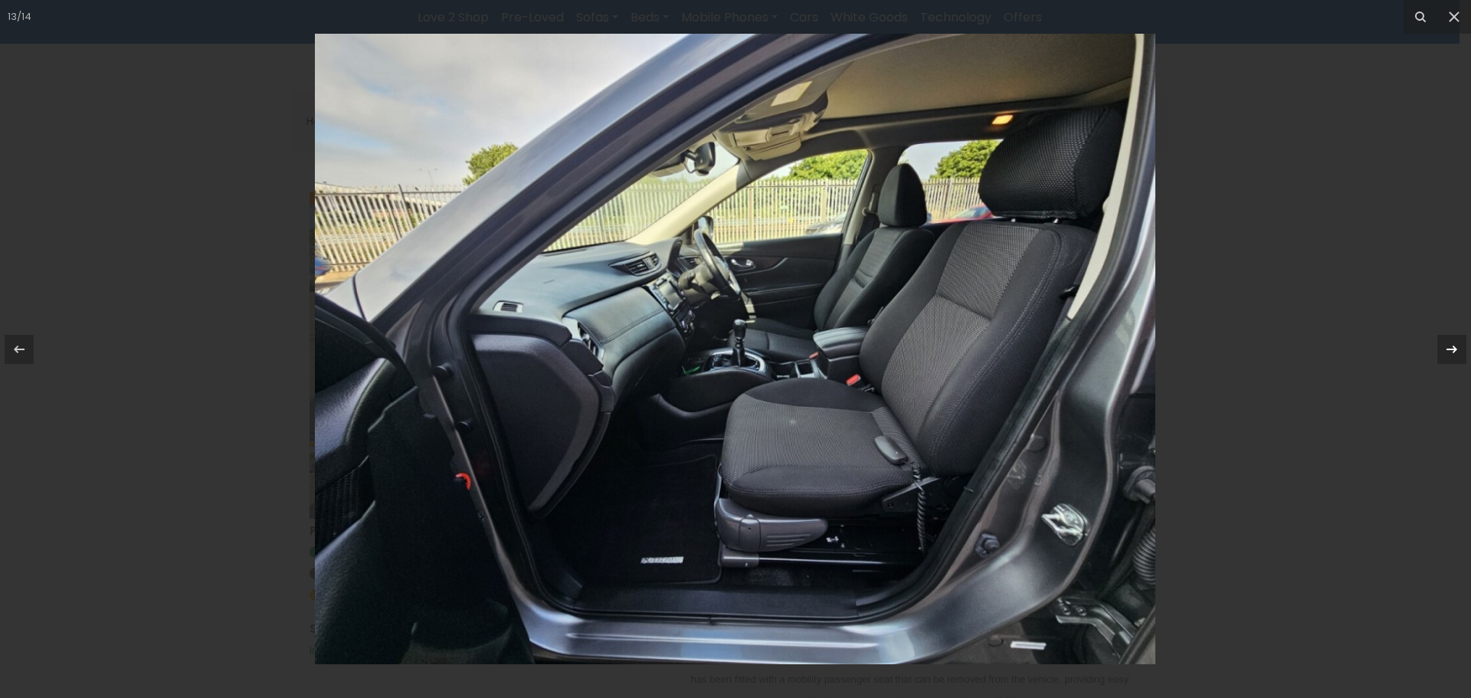
click at [1453, 346] on icon at bounding box center [1452, 349] width 18 height 18
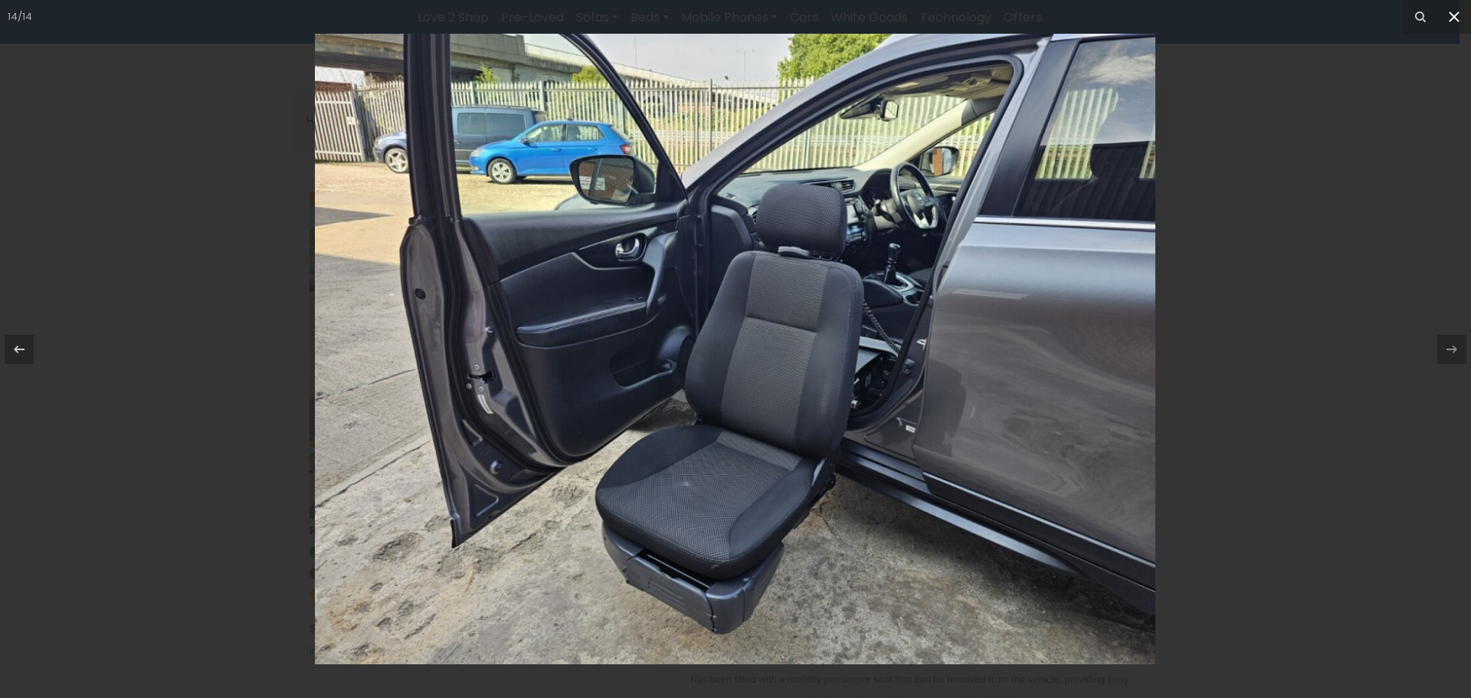
click at [1459, 23] on button at bounding box center [1455, 17] width 34 height 34
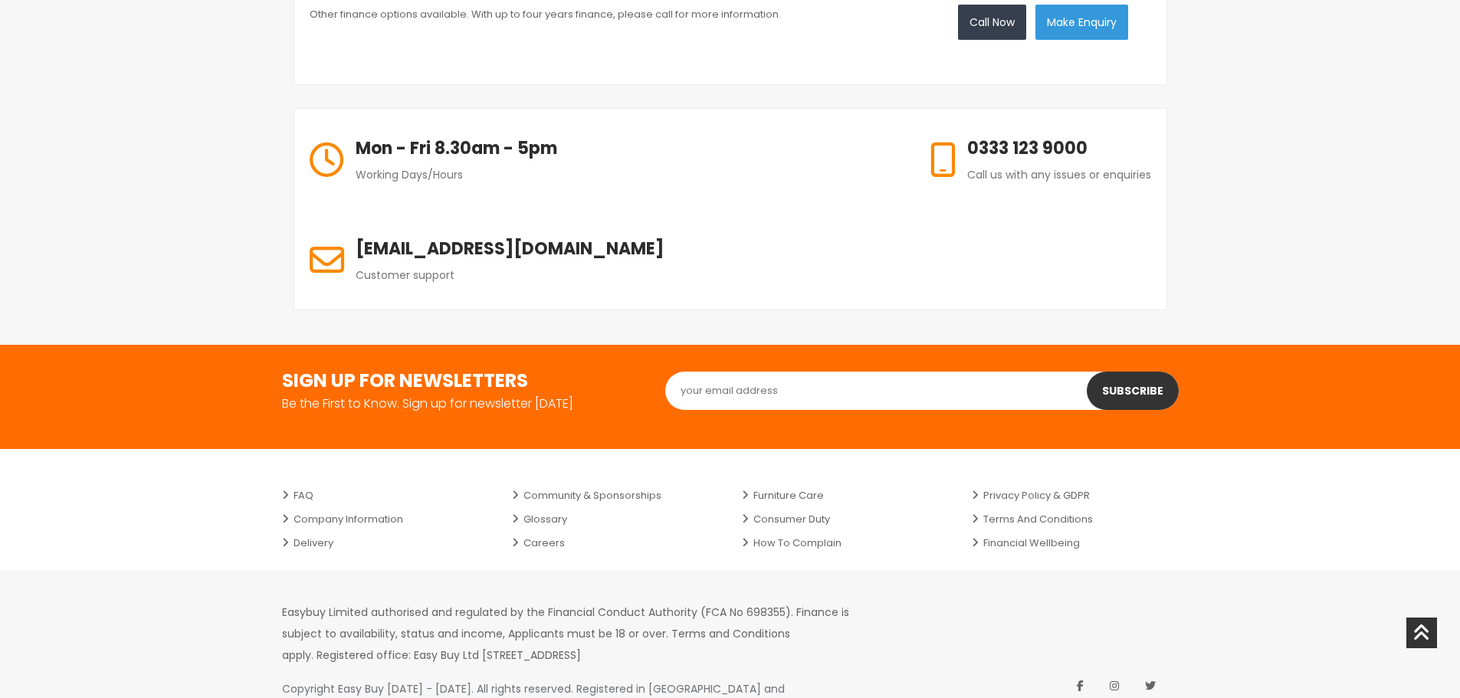
scroll to position [1961, 0]
